Goal: Information Seeking & Learning: Learn about a topic

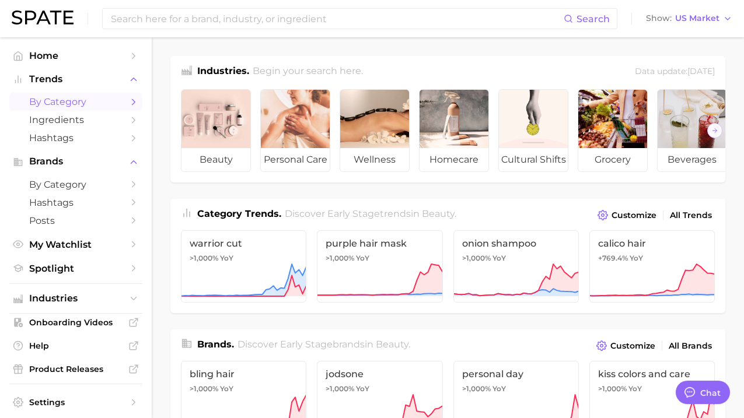
click at [128, 103] on link "by Category" at bounding box center [75, 102] width 133 height 18
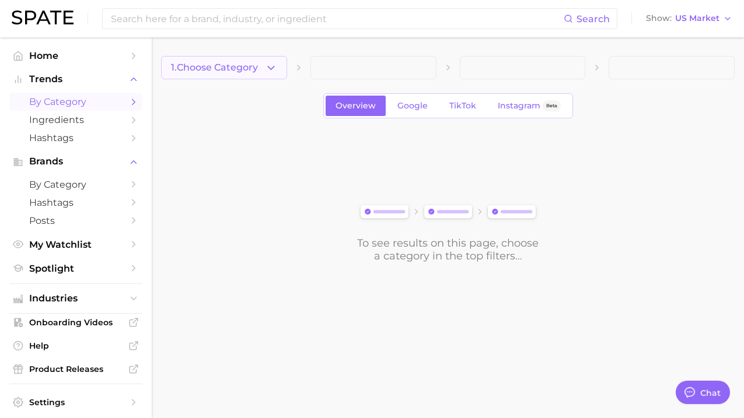
click at [279, 71] on button "1. Choose Category" at bounding box center [224, 67] width 126 height 23
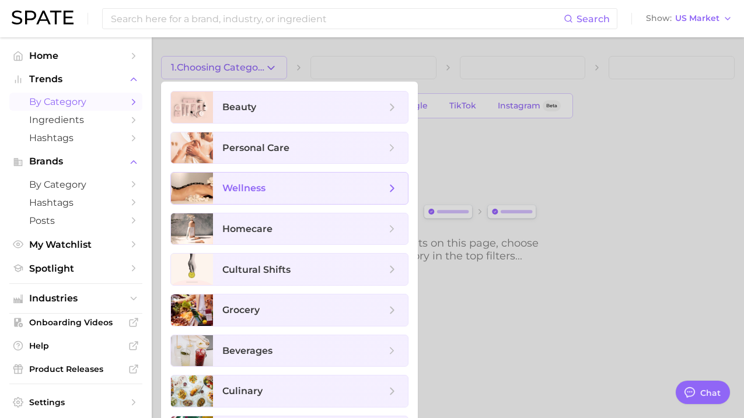
click at [277, 194] on span "wellness" at bounding box center [303, 188] width 163 height 13
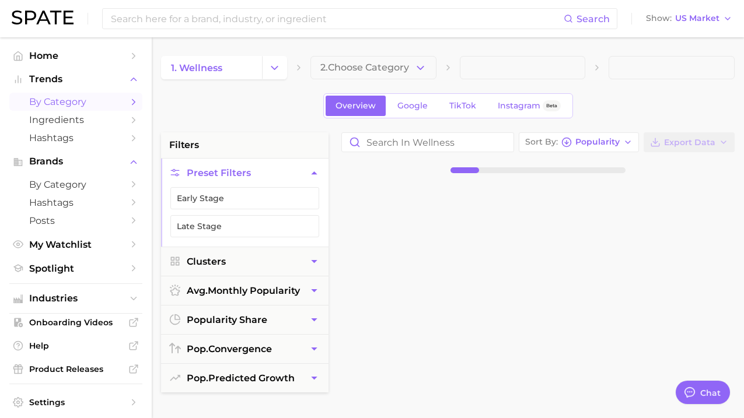
click at [415, 69] on icon "button" at bounding box center [420, 68] width 12 height 12
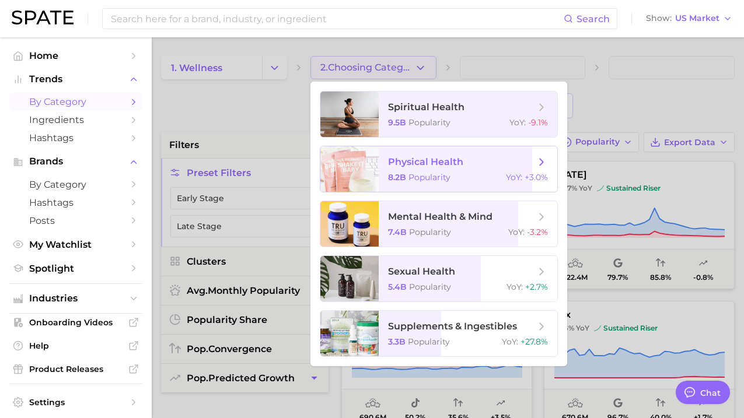
click at [425, 156] on span "physical health" at bounding box center [461, 162] width 147 height 13
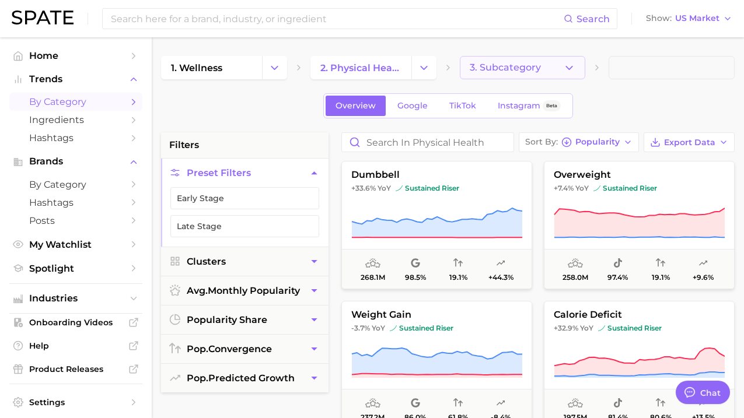
click at [535, 72] on span "3. Subcategory" at bounding box center [505, 67] width 71 height 11
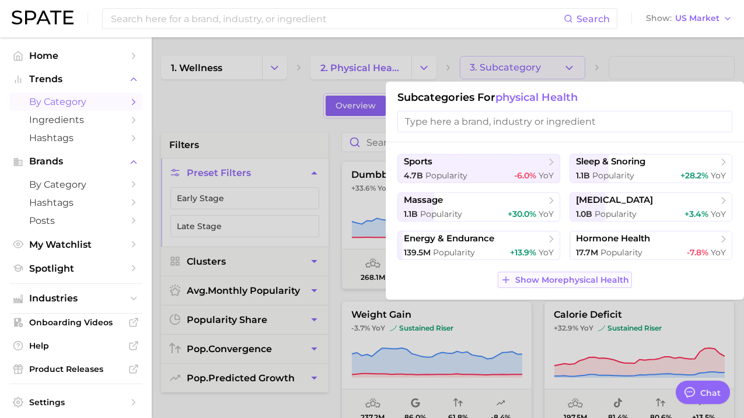
click at [584, 285] on button "Show More physical health" at bounding box center [565, 280] width 134 height 16
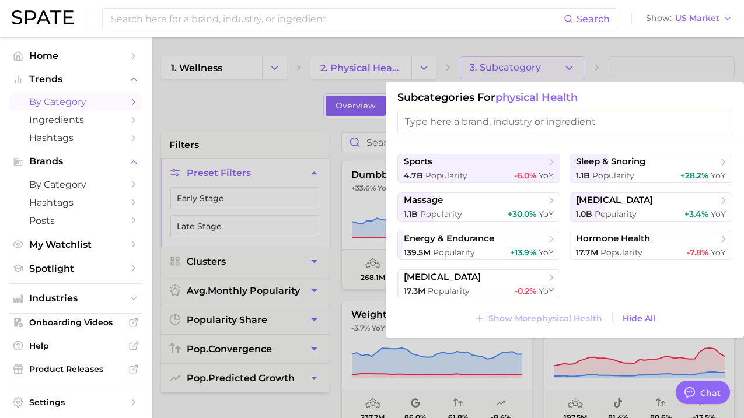
click at [284, 137] on div at bounding box center [372, 209] width 744 height 418
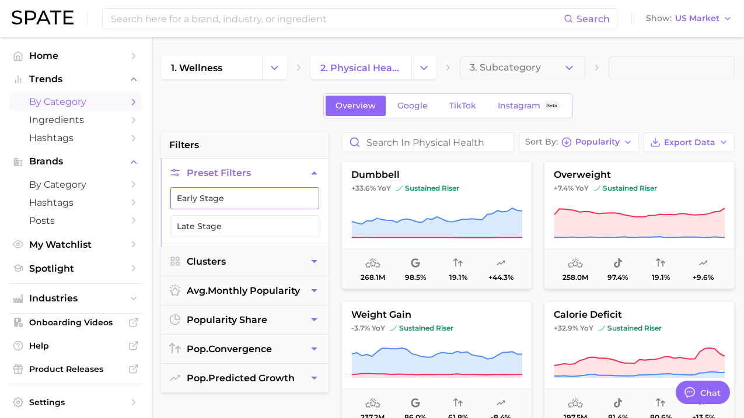
click at [244, 190] on button "Early Stage" at bounding box center [244, 198] width 149 height 22
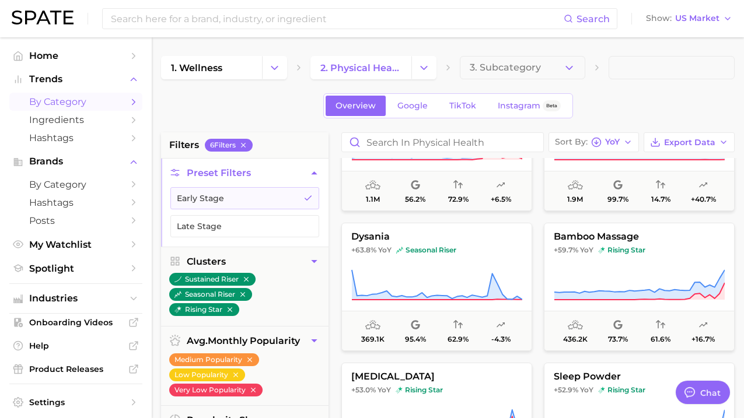
scroll to position [1059, 0]
click at [365, 232] on span "dysania" at bounding box center [437, 235] width 190 height 11
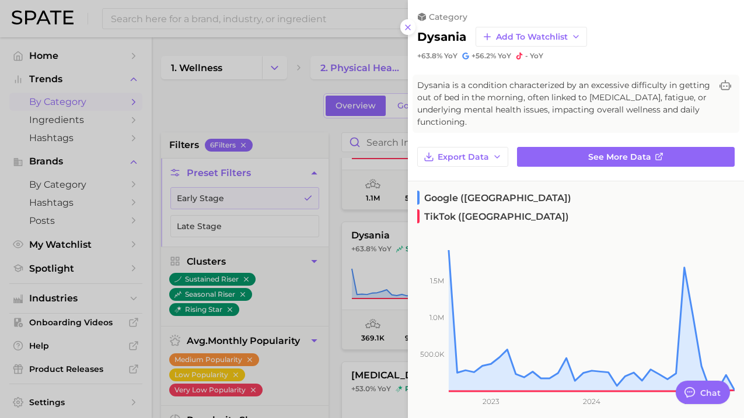
click at [408, 39] on div "category dysania Add to Watchlist +63.8% YoY +56.2% YoY - YoY" at bounding box center [576, 30] width 336 height 61
click at [408, 31] on icon at bounding box center [407, 27] width 9 height 9
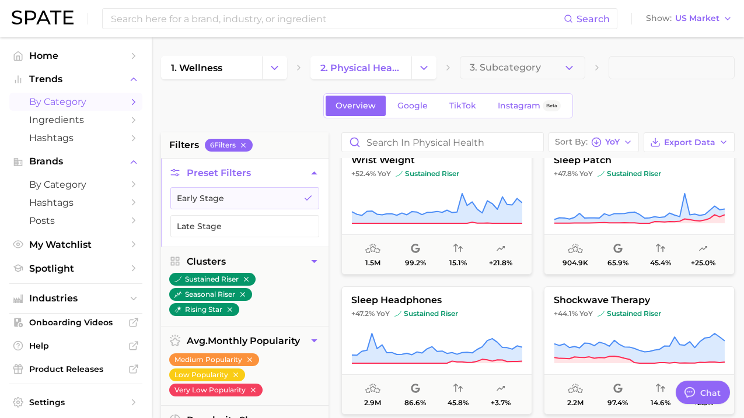
scroll to position [1517, 0]
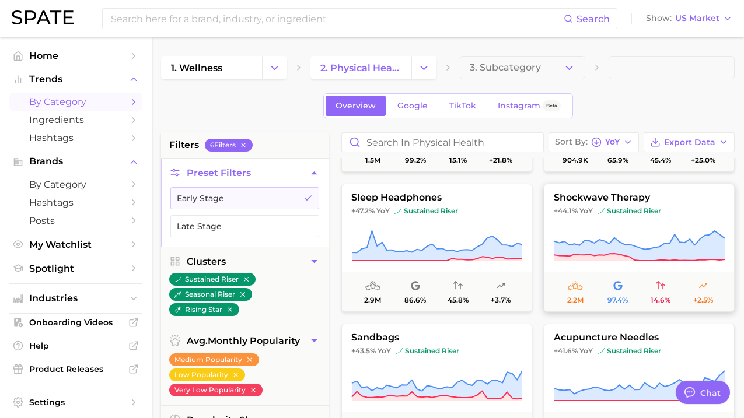
click at [667, 233] on icon at bounding box center [639, 246] width 171 height 33
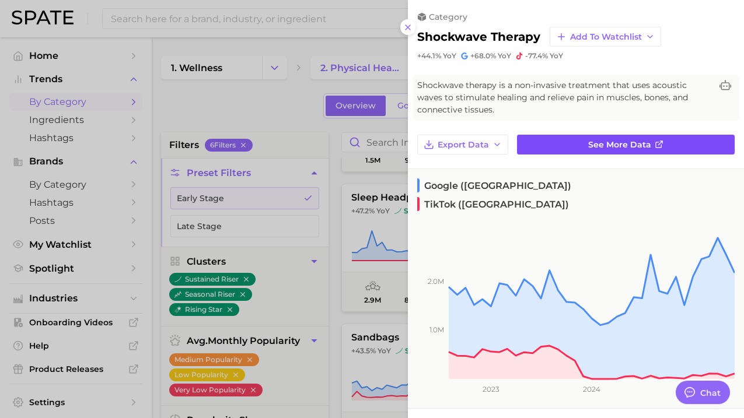
click at [606, 142] on span "See more data" at bounding box center [619, 145] width 63 height 10
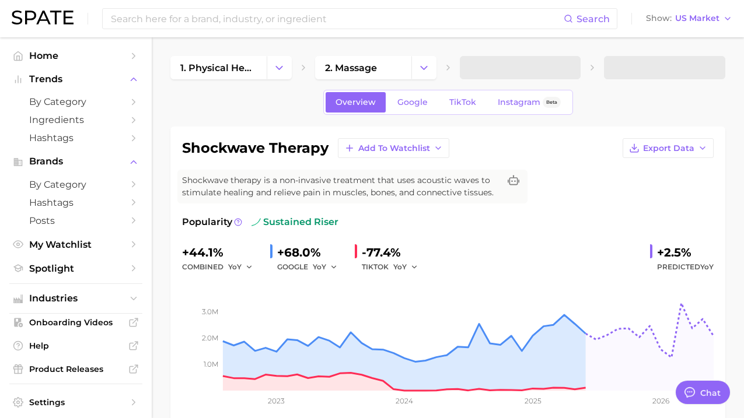
type textarea "x"
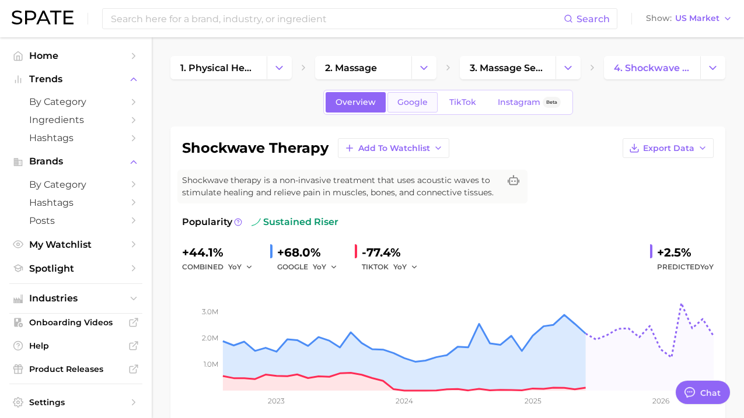
click at [408, 106] on span "Google" at bounding box center [412, 102] width 30 height 10
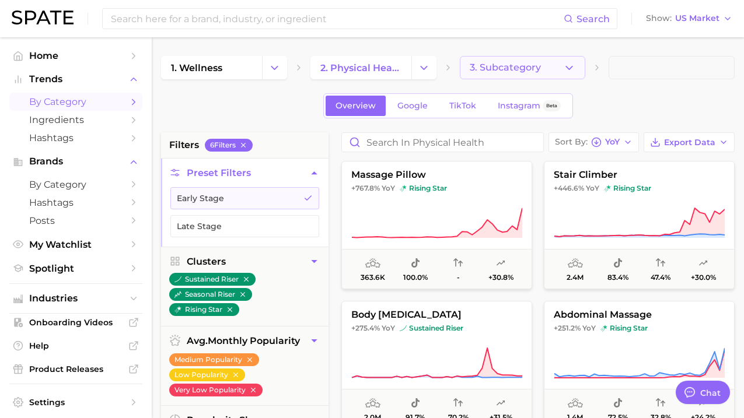
click at [556, 73] on button "3. Subcategory" at bounding box center [523, 67] width 126 height 23
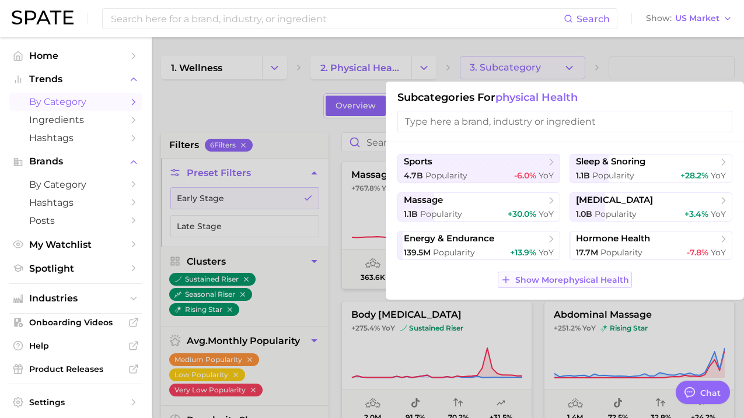
click at [560, 287] on button "Show More physical health" at bounding box center [565, 280] width 134 height 16
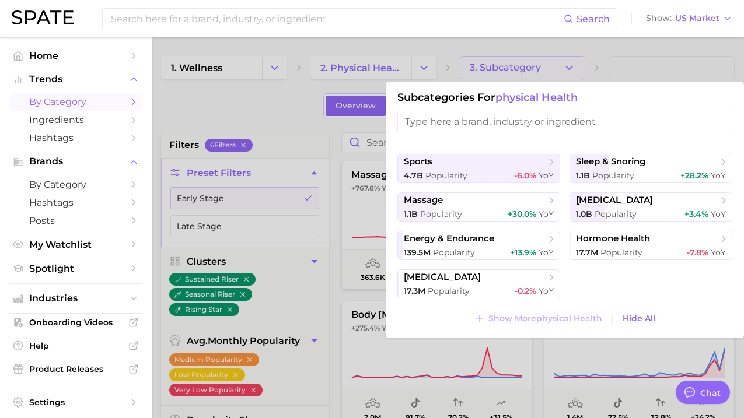
click at [483, 122] on input "search" at bounding box center [564, 122] width 335 height 22
click at [235, 104] on div at bounding box center [372, 209] width 744 height 418
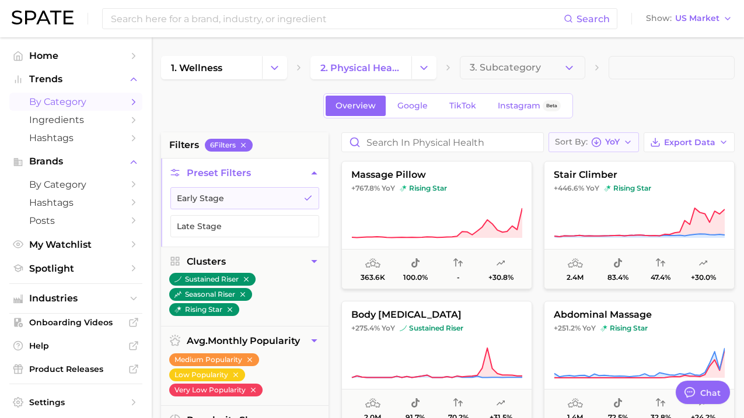
click at [632, 140] on icon "button" at bounding box center [627, 142] width 9 height 9
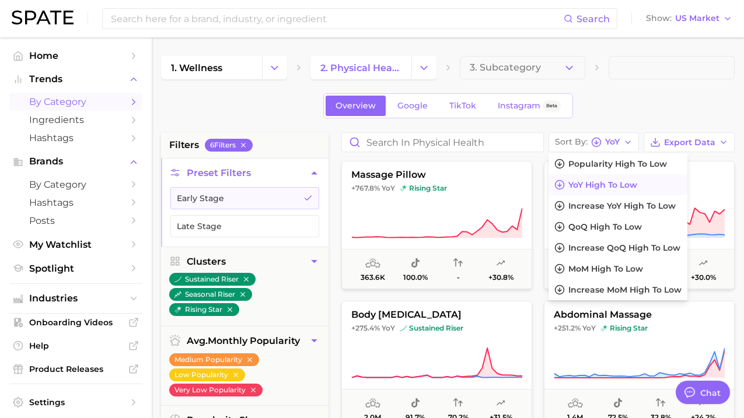
click at [229, 102] on div "Overview Google TikTok Instagram Beta" at bounding box center [447, 105] width 573 height 25
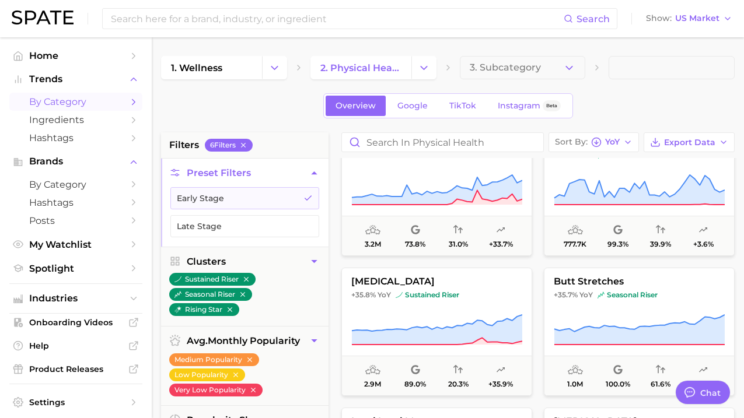
scroll to position [1994, 0]
click at [390, 284] on span "craniosacral therapy" at bounding box center [437, 281] width 190 height 11
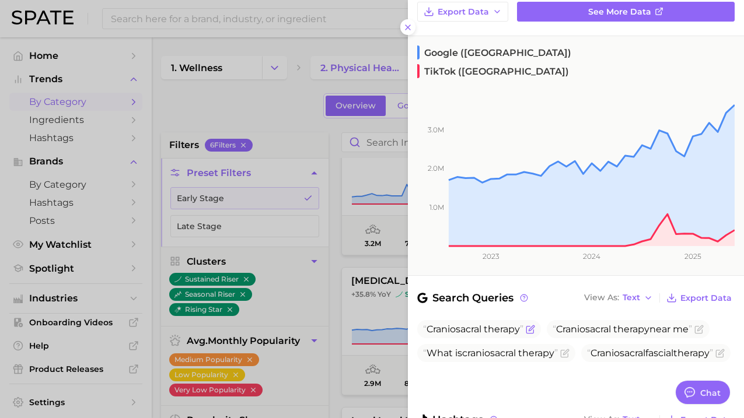
scroll to position [135, 0]
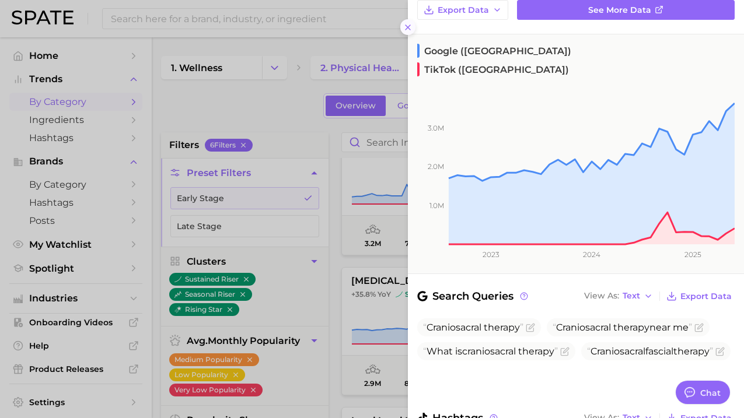
click at [414, 29] on button at bounding box center [408, 27] width 16 height 16
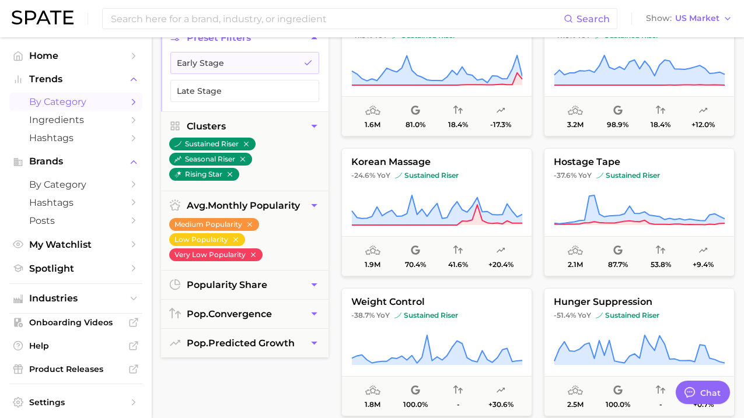
scroll to position [266, 0]
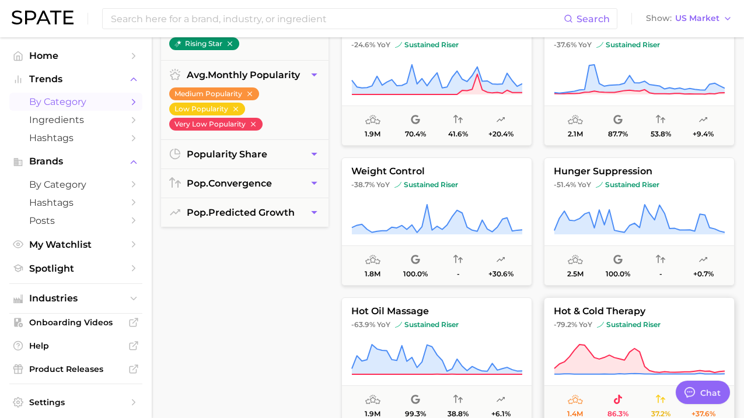
click at [652, 329] on span "sustained riser" at bounding box center [629, 324] width 64 height 9
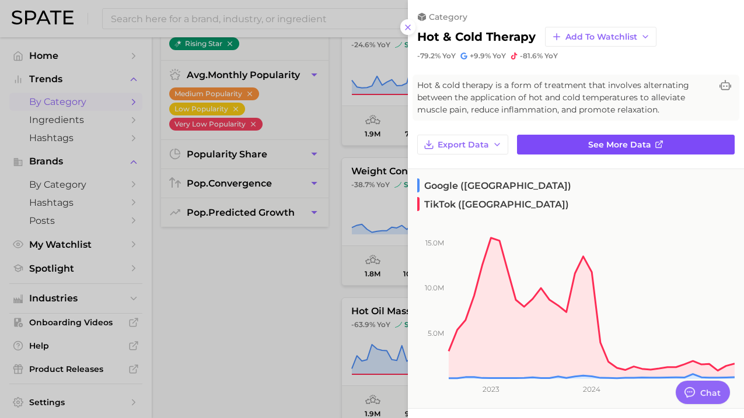
click at [589, 146] on span "See more data" at bounding box center [619, 145] width 63 height 10
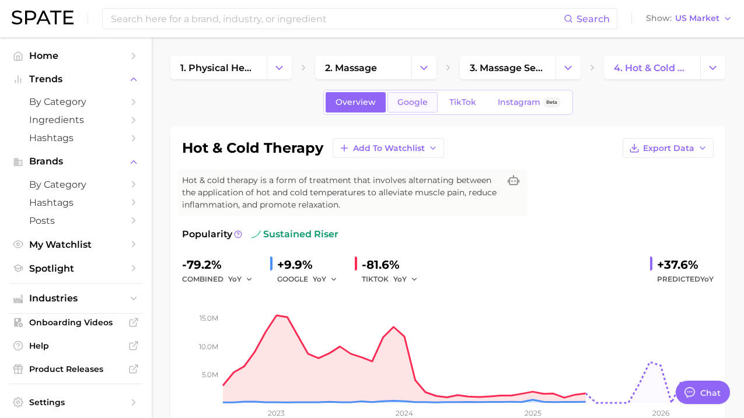
click at [409, 100] on span "Google" at bounding box center [412, 102] width 30 height 10
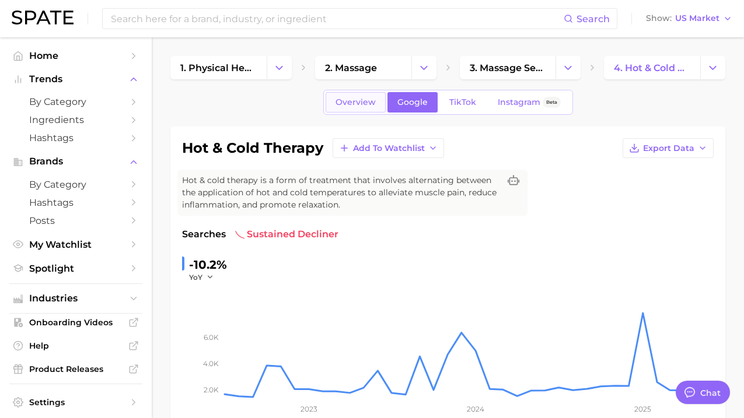
click at [355, 102] on span "Overview" at bounding box center [355, 102] width 40 height 10
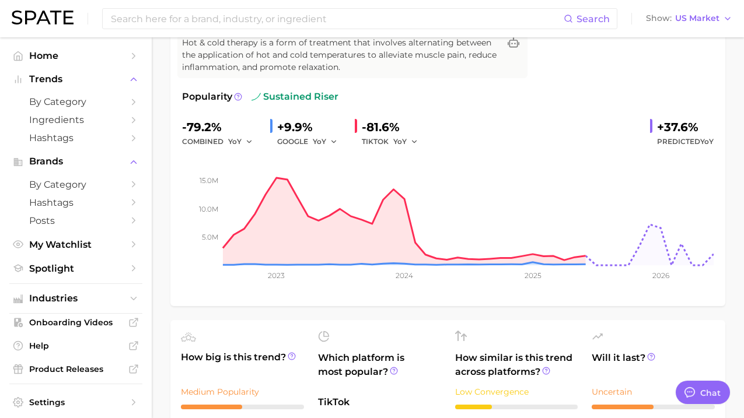
scroll to position [45, 0]
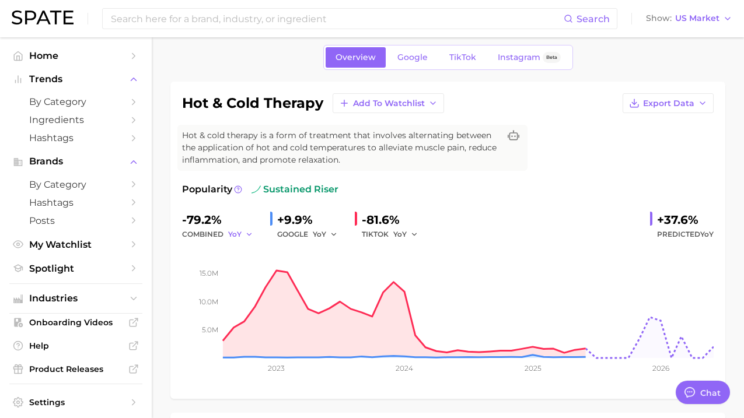
click at [242, 233] on button "YoY" at bounding box center [240, 235] width 25 height 14
click at [233, 29] on div "Search" at bounding box center [359, 18] width 515 height 21
click at [239, 23] on input at bounding box center [337, 19] width 454 height 20
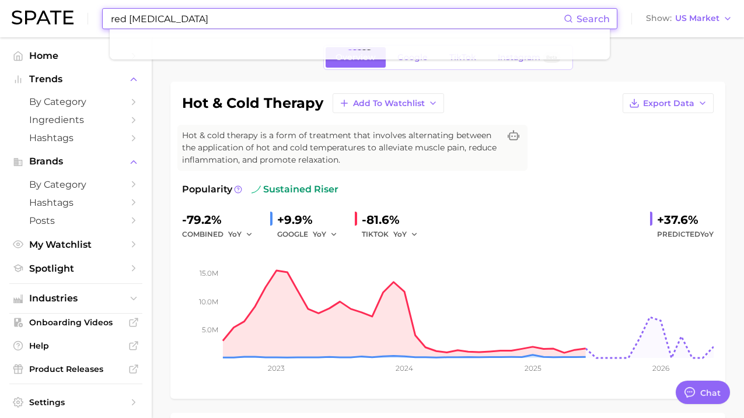
type input "red light therapy"
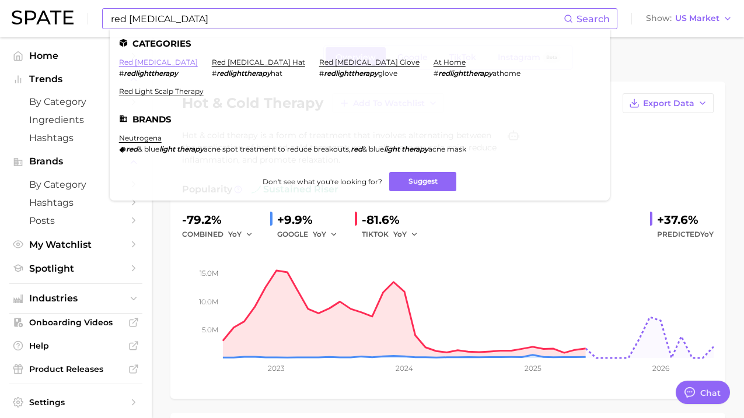
click at [179, 64] on link "red light therapy" at bounding box center [158, 62] width 79 height 9
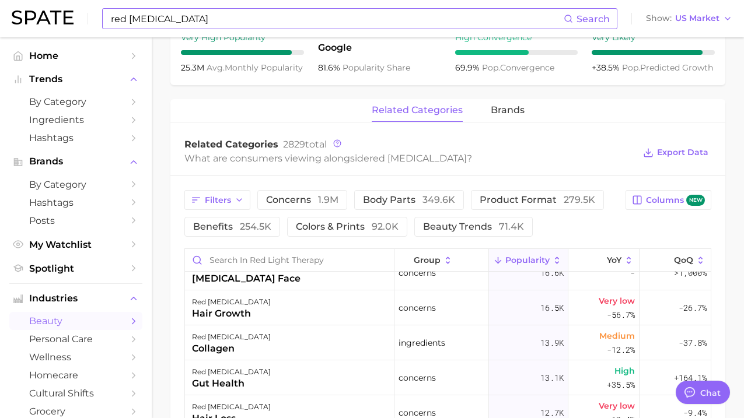
scroll to position [996, 0]
click at [133, 107] on icon "Sidebar" at bounding box center [133, 102] width 11 height 11
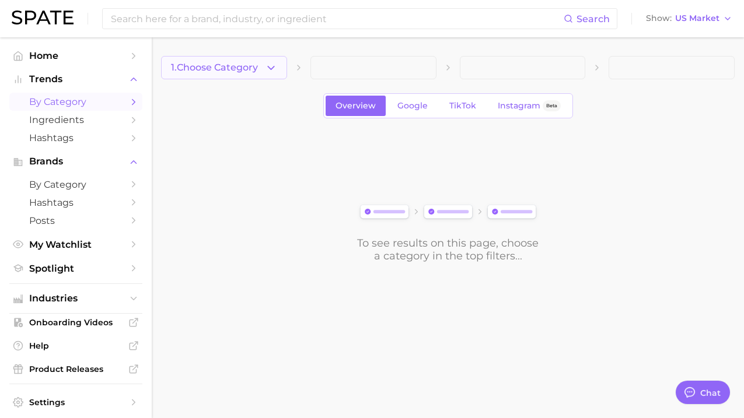
click at [271, 68] on polyline "button" at bounding box center [271, 67] width 6 height 3
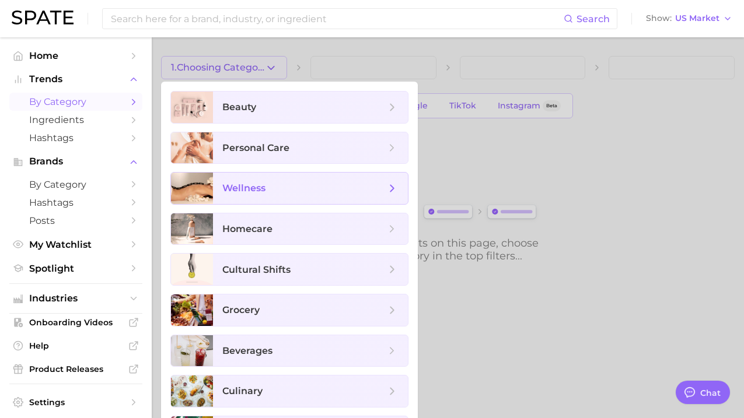
click at [293, 184] on span "wellness" at bounding box center [303, 188] width 163 height 13
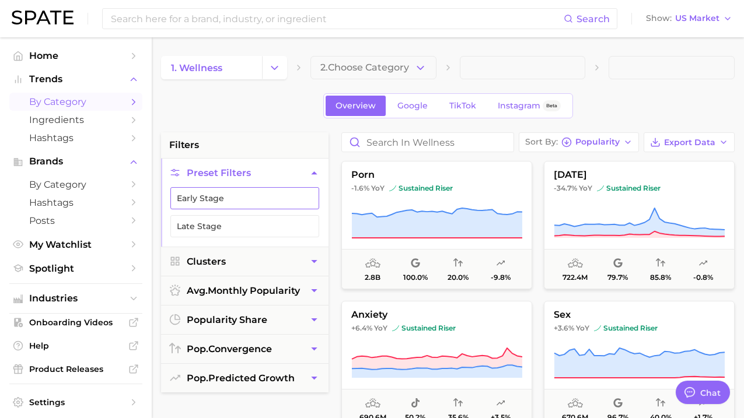
click at [251, 206] on button "Early Stage" at bounding box center [244, 198] width 149 height 22
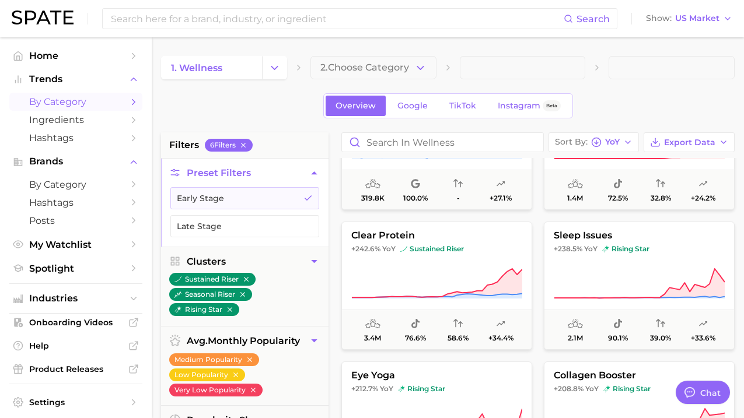
scroll to position [909, 0]
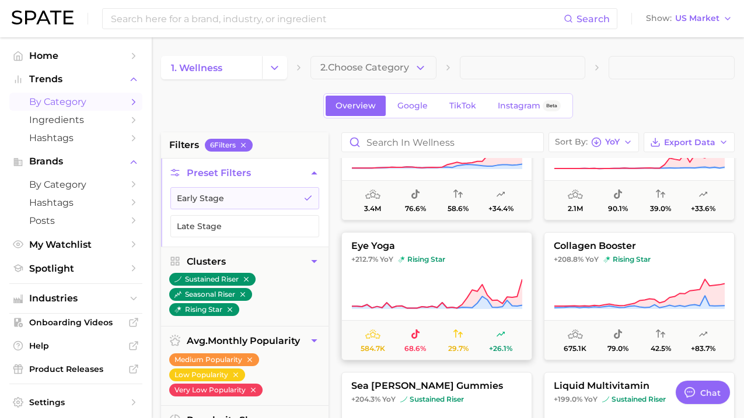
click at [494, 246] on span "eye yoga" at bounding box center [437, 246] width 190 height 11
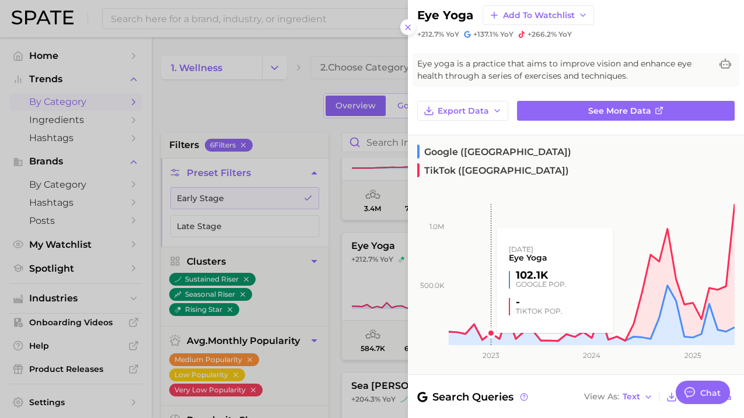
scroll to position [0, 0]
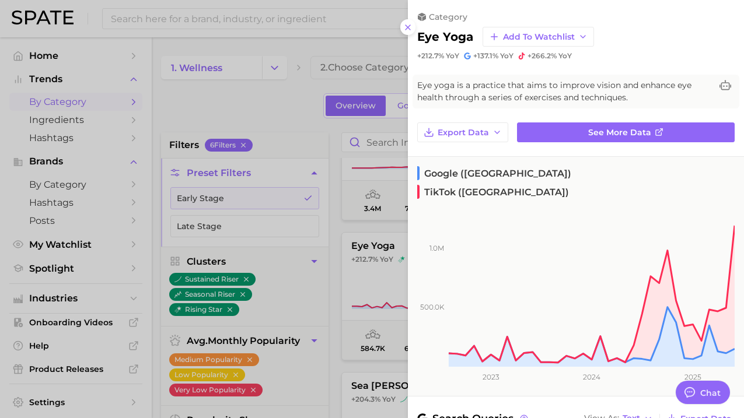
click at [321, 152] on div at bounding box center [372, 209] width 744 height 418
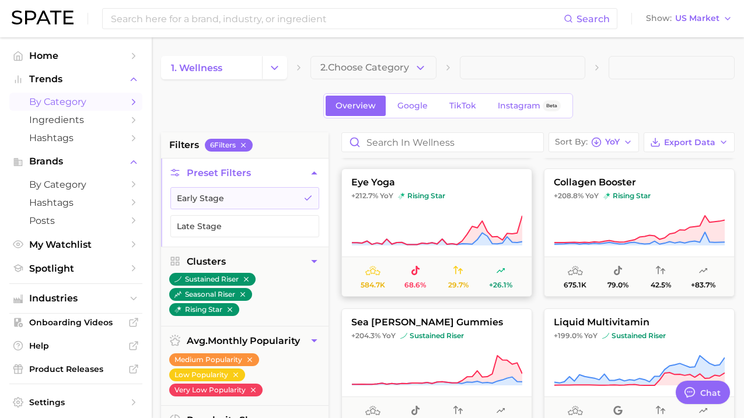
scroll to position [973, 0]
click at [615, 205] on button "collagen booster +208.8% YoY rising star 675.1k 79.0% 42.5% +83.7%" at bounding box center [639, 232] width 191 height 128
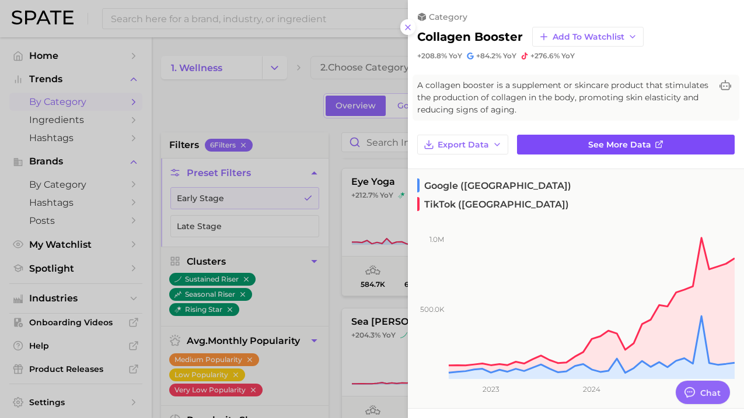
click at [600, 144] on span "See more data" at bounding box center [619, 145] width 63 height 10
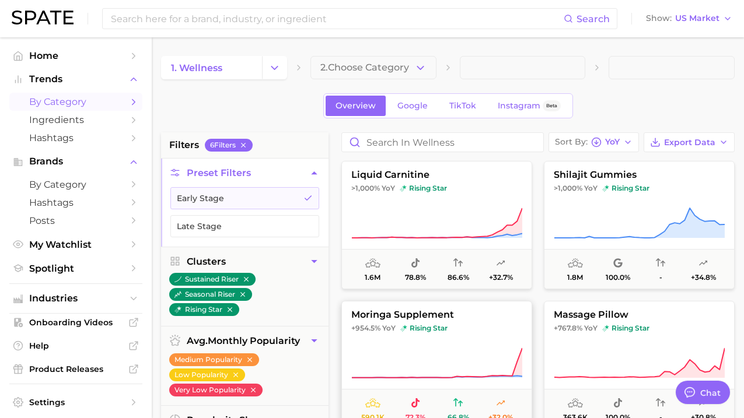
click at [485, 345] on button "moringa supplement +954.5% YoY rising star 590.1k 72.3% 66.8% +32.0%" at bounding box center [436, 365] width 191 height 128
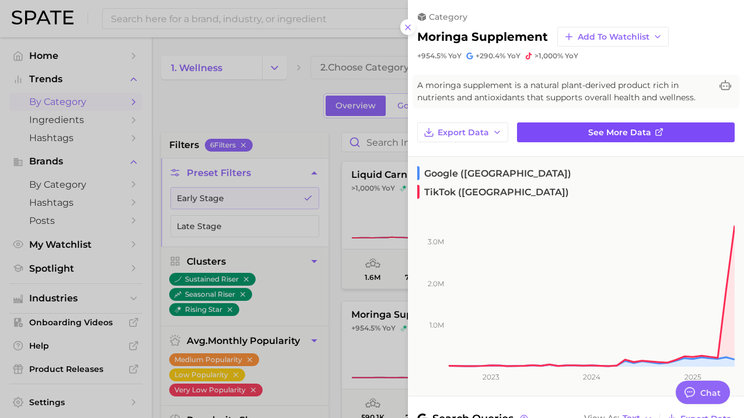
click at [576, 137] on link "See more data" at bounding box center [626, 133] width 218 height 20
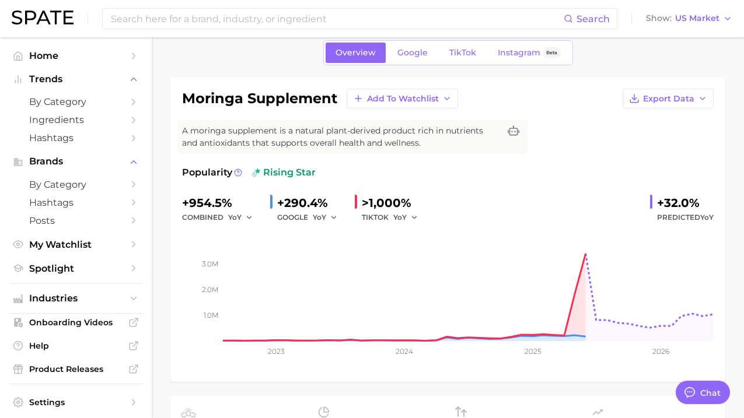
scroll to position [50, 0]
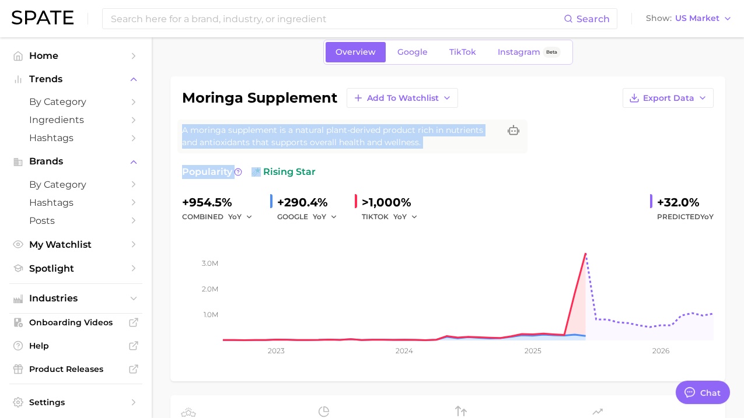
drag, startPoint x: 182, startPoint y: 131, endPoint x: 433, endPoint y: 154, distance: 251.9
click at [433, 154] on div "moringa supplement Add to Watchlist Export Data A moringa supplement is a natur…" at bounding box center [447, 229] width 531 height 282
click at [443, 149] on div "A moringa supplement is a natural plant-derived product rich in nutrients and a…" at bounding box center [352, 137] width 350 height 34
drag, startPoint x: 438, startPoint y: 144, endPoint x: 177, endPoint y: 125, distance: 261.5
click at [177, 125] on div "A moringa supplement is a natural plant-derived product rich in nutrients and a…" at bounding box center [352, 137] width 350 height 34
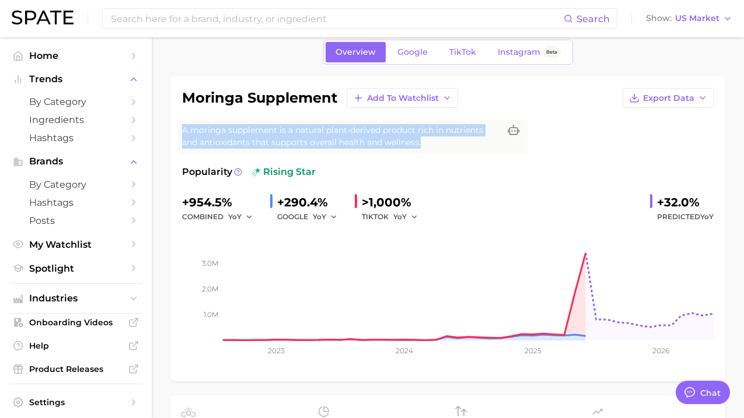
copy span "A moringa supplement is a natural plant-derived product rich in nutrients and a…"
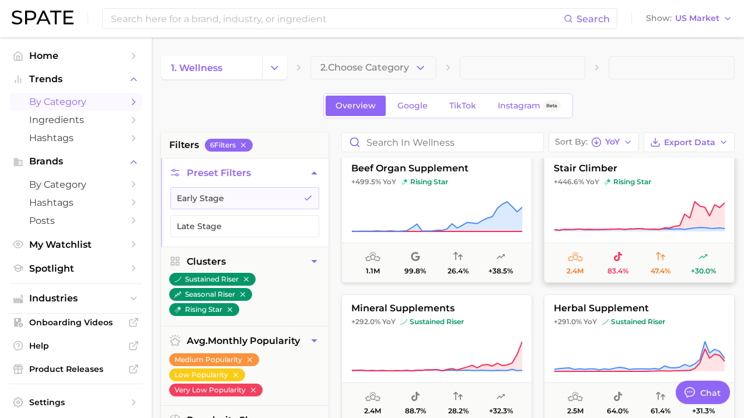
scroll to position [287, 0]
click at [494, 326] on span "+292.0% YoY sustained riser" at bounding box center [437, 321] width 190 height 9
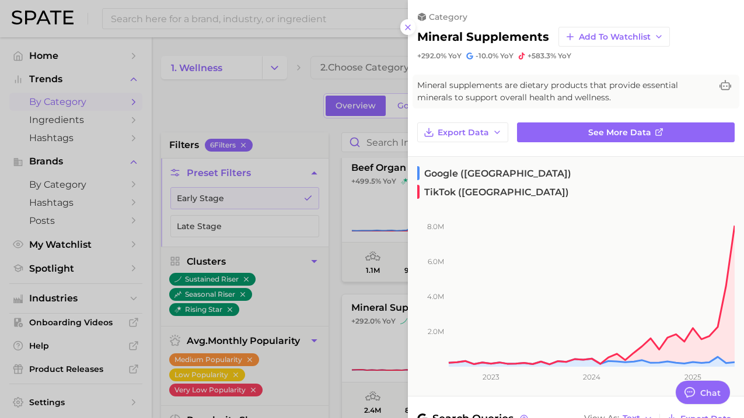
click at [640, 121] on div "category mineral supplements Add to Watchlist +292.0% YoY -10.0% YoY +583.3% Yo…" at bounding box center [576, 394] width 336 height 789
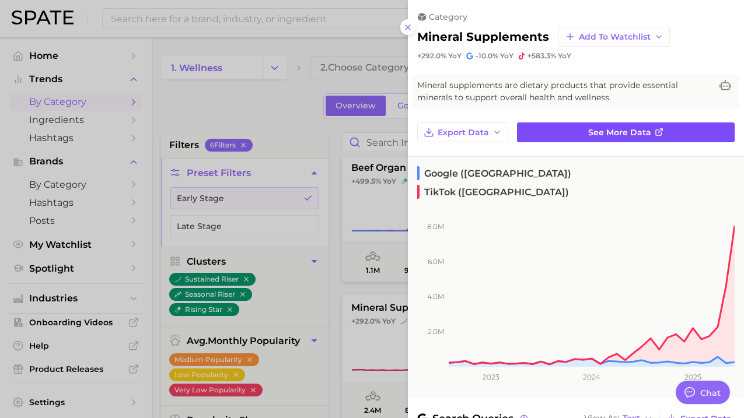
click at [638, 128] on span "See more data" at bounding box center [619, 133] width 63 height 10
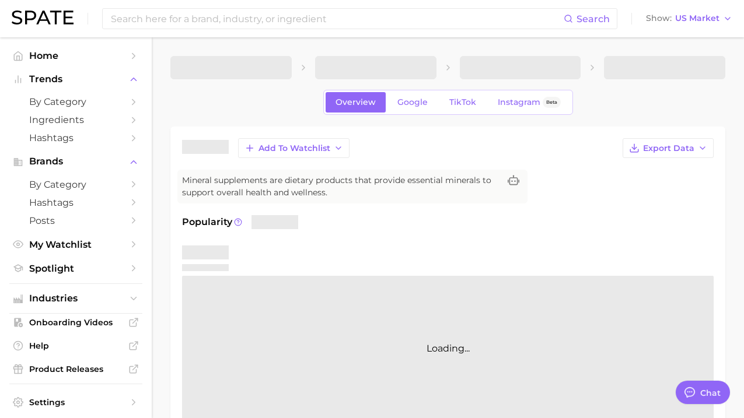
scroll to position [1, 0]
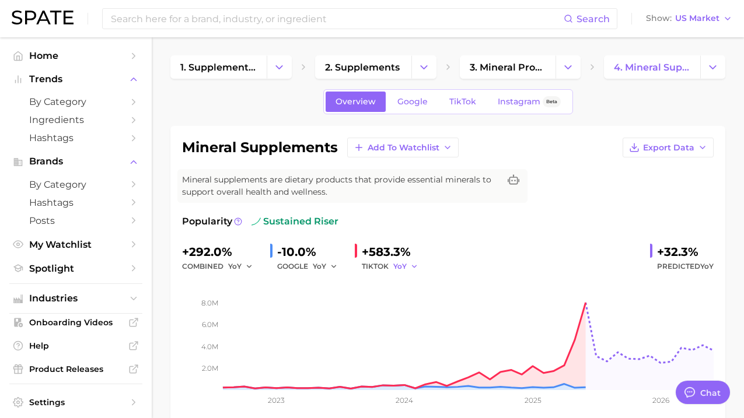
click at [401, 267] on span "YoY" at bounding box center [399, 266] width 13 height 10
click at [410, 319] on button "MoM" at bounding box center [457, 327] width 128 height 21
click at [212, 26] on input at bounding box center [337, 19] width 454 height 20
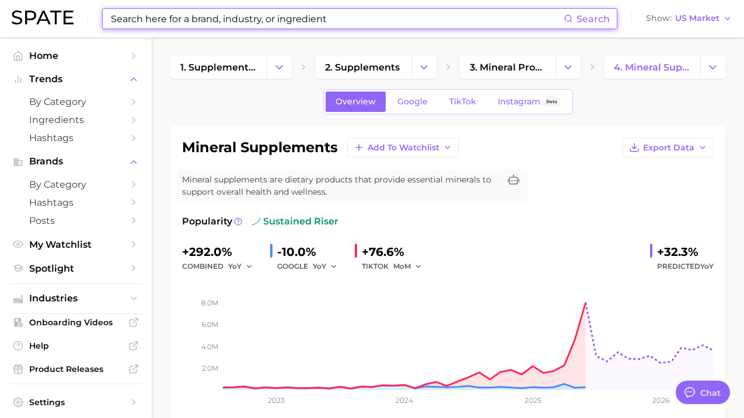
paste input "Sustainable Hydrogen"
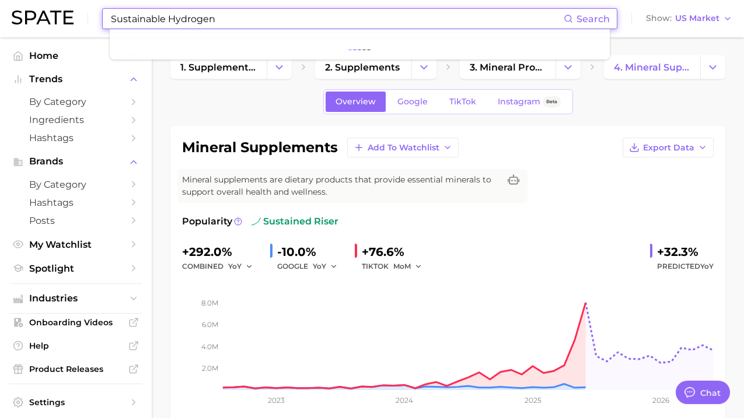
type input "Sustainable Hydrogen"
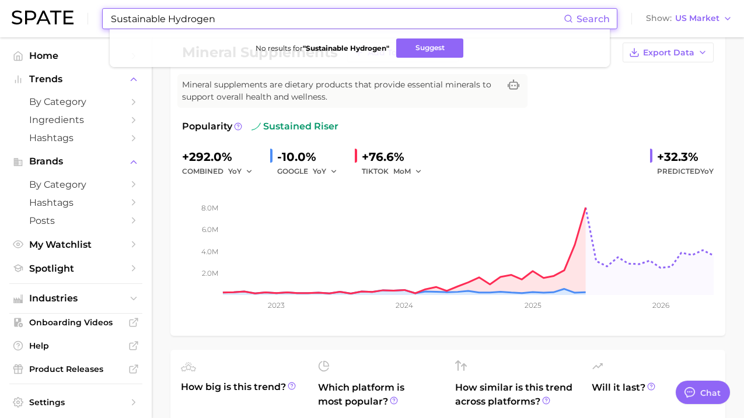
scroll to position [89, 0]
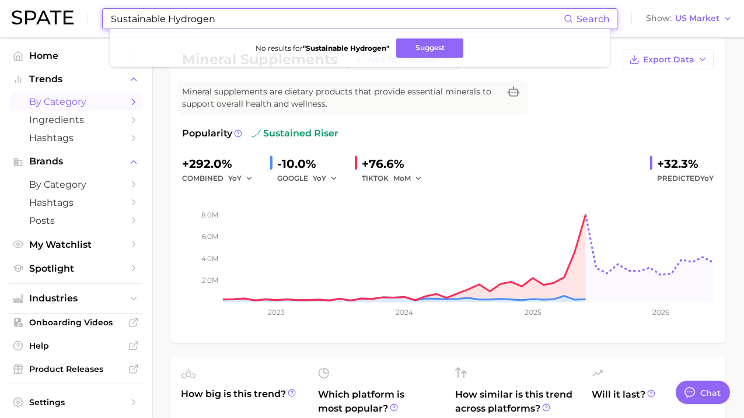
click at [137, 100] on icon "Sidebar" at bounding box center [133, 102] width 11 height 11
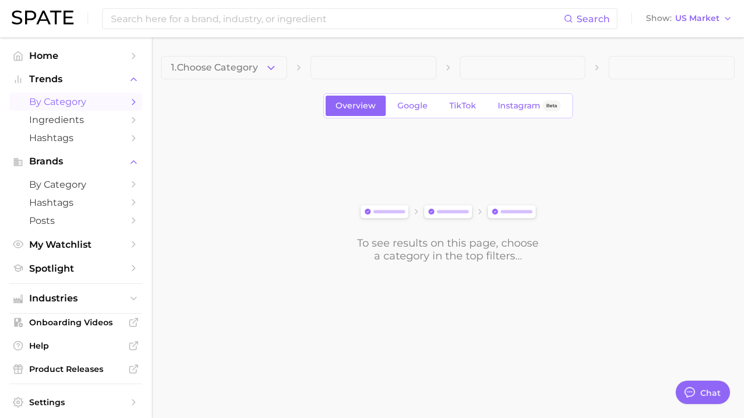
click at [133, 103] on icon "Sidebar" at bounding box center [133, 102] width 11 height 11
click at [252, 68] on span "1. Choose Category" at bounding box center [214, 67] width 87 height 11
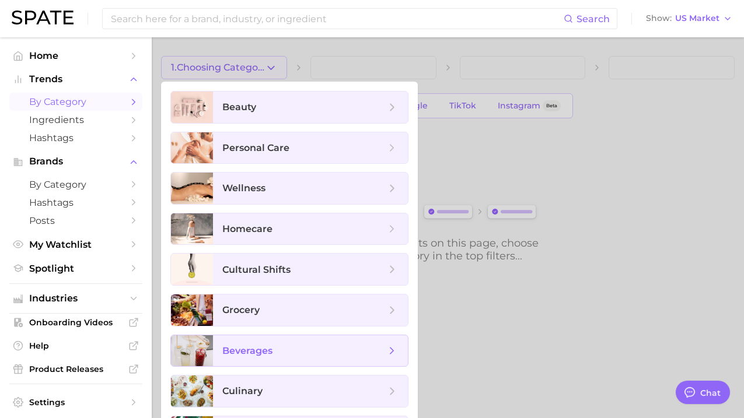
scroll to position [39, 0]
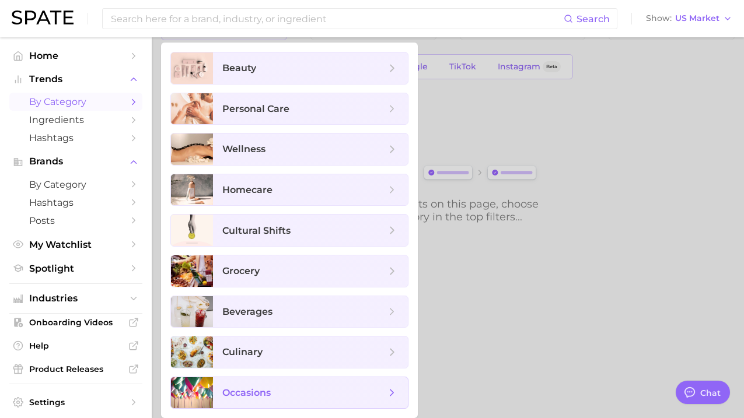
click at [282, 388] on span "occasions" at bounding box center [303, 393] width 163 height 13
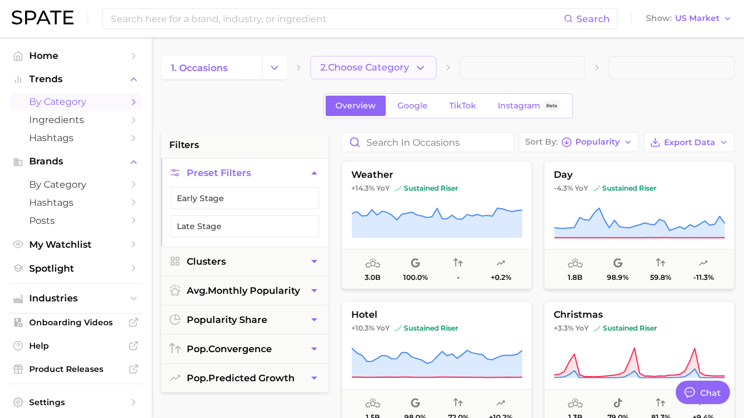
click at [423, 63] on icon "button" at bounding box center [420, 68] width 12 height 12
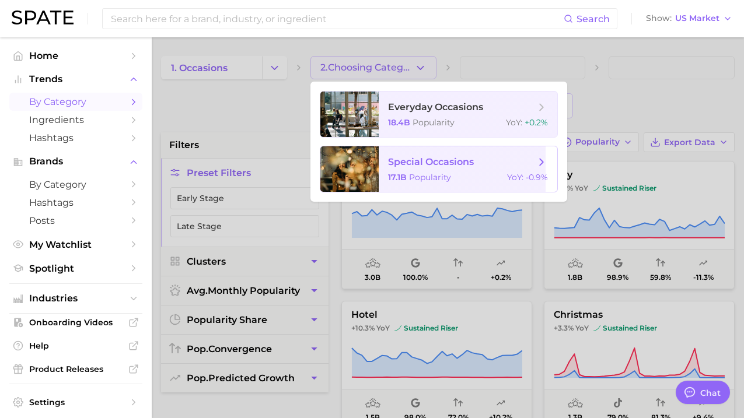
click at [432, 176] on span "Popularity" at bounding box center [430, 177] width 42 height 11
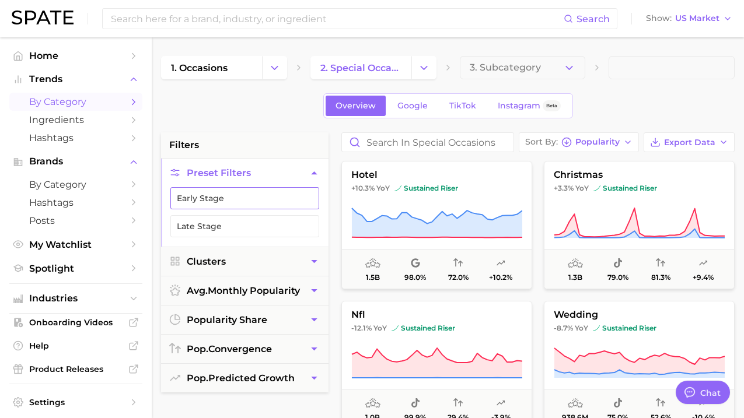
click at [246, 204] on button "Early Stage" at bounding box center [244, 198] width 149 height 22
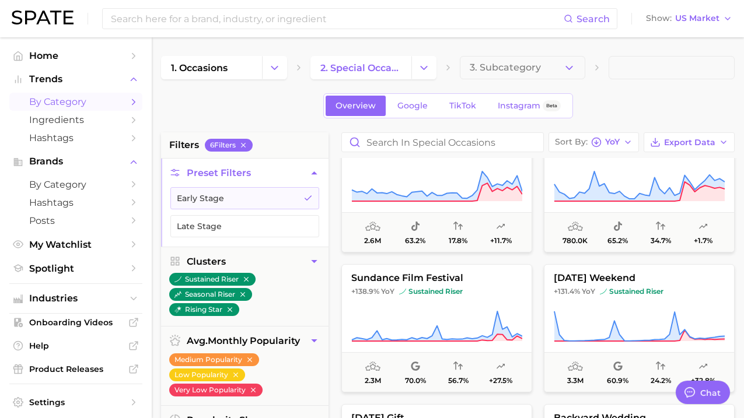
scroll to position [1167, 0]
